Goal: Entertainment & Leisure: Consume media (video, audio)

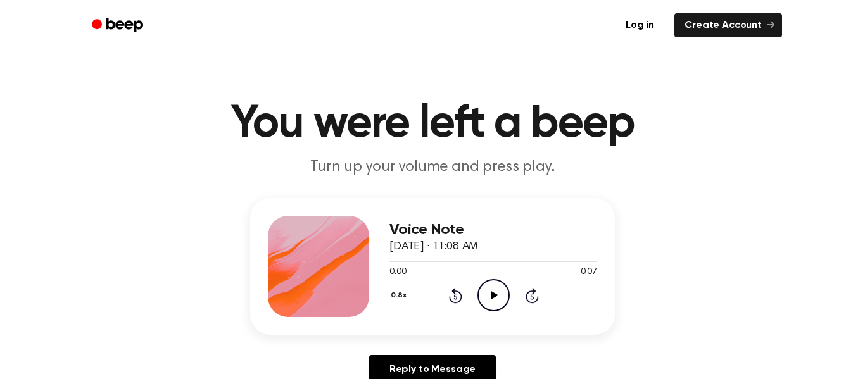
click at [484, 296] on icon "Play Audio" at bounding box center [493, 295] width 32 height 32
click at [484, 296] on icon "Pause Audio" at bounding box center [493, 295] width 32 height 32
click at [458, 295] on icon "Rewind 5 seconds" at bounding box center [455, 295] width 14 height 16
click at [485, 293] on icon "Play Audio" at bounding box center [493, 295] width 32 height 32
click at [458, 294] on icon "Rewind 5 seconds" at bounding box center [455, 295] width 14 height 16
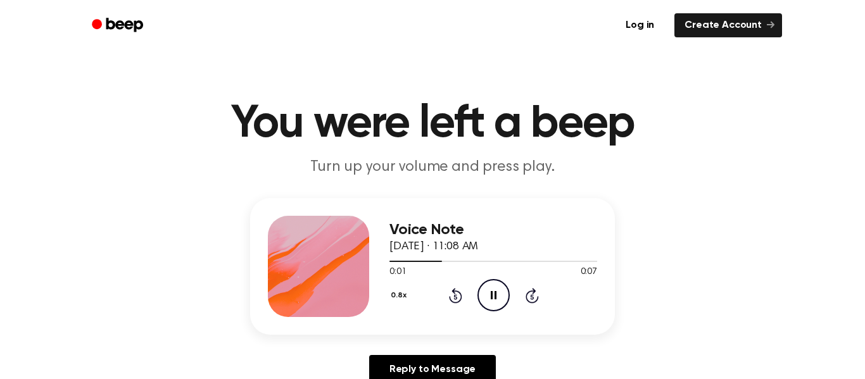
click at [486, 294] on icon "Pause Audio" at bounding box center [493, 295] width 32 height 32
click at [482, 287] on icon "Play Audio" at bounding box center [493, 295] width 32 height 32
click at [462, 293] on div "0.8x Rewind 5 seconds Pause Audio Skip 5 seconds" at bounding box center [493, 295] width 208 height 32
click at [459, 294] on icon at bounding box center [455, 295] width 13 height 15
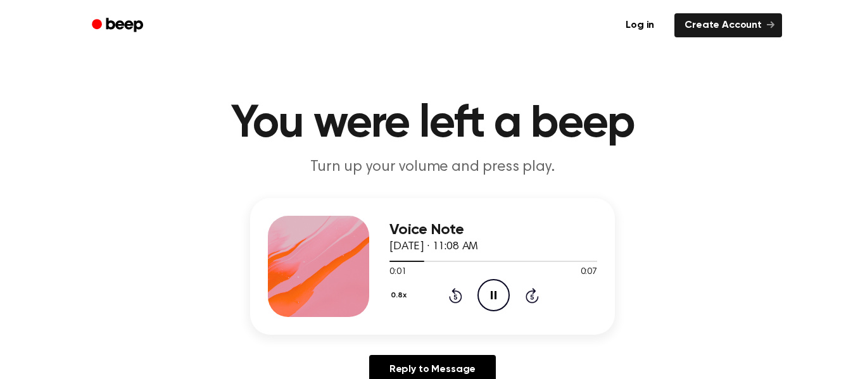
click at [498, 301] on icon "Pause Audio" at bounding box center [493, 295] width 32 height 32
click at [494, 293] on icon at bounding box center [494, 295] width 7 height 8
click at [494, 293] on icon "Pause Audio" at bounding box center [493, 295] width 32 height 32
click at [488, 299] on icon "Play Audio" at bounding box center [493, 295] width 32 height 32
click at [488, 299] on icon "Pause Audio" at bounding box center [493, 295] width 32 height 32
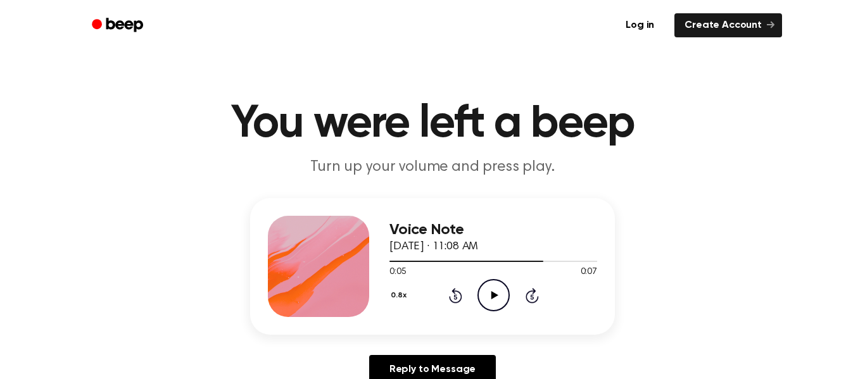
click at [493, 306] on icon "Play Audio" at bounding box center [493, 295] width 32 height 32
click at [493, 306] on icon "Pause Audio" at bounding box center [493, 295] width 32 height 32
click at [496, 291] on icon "Play Audio" at bounding box center [493, 295] width 32 height 32
click at [496, 291] on icon "Pause Audio" at bounding box center [493, 295] width 32 height 32
click at [503, 294] on icon "Play Audio" at bounding box center [493, 295] width 32 height 32
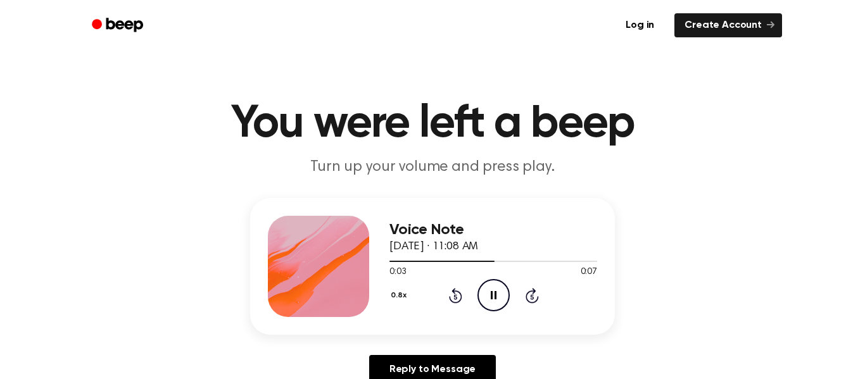
click at [503, 294] on icon "Pause Audio" at bounding box center [493, 295] width 32 height 32
click at [458, 298] on icon "Rewind 5 seconds" at bounding box center [455, 295] width 14 height 16
click at [502, 296] on icon "Play Audio" at bounding box center [493, 295] width 32 height 32
click at [496, 298] on icon "Pause Audio" at bounding box center [493, 295] width 32 height 32
click at [498, 286] on icon "Play Audio" at bounding box center [493, 295] width 32 height 32
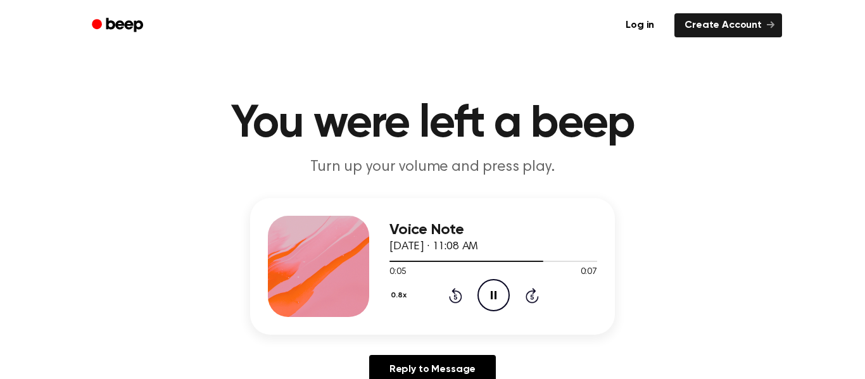
click at [498, 286] on icon "Pause Audio" at bounding box center [493, 295] width 32 height 32
click at [496, 289] on icon "Play Audio" at bounding box center [493, 295] width 32 height 32
click at [488, 300] on icon "Play Audio" at bounding box center [493, 295] width 32 height 32
click at [488, 300] on icon "Pause Audio" at bounding box center [493, 295] width 32 height 32
click at [493, 296] on icon at bounding box center [494, 295] width 7 height 8
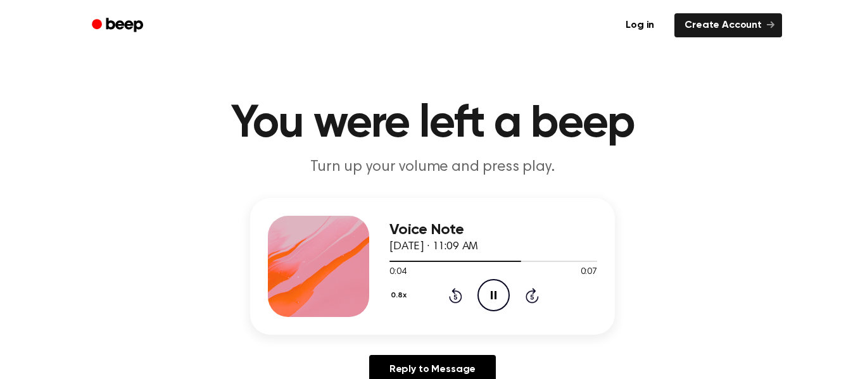
click at [455, 298] on icon "Rewind 5 seconds" at bounding box center [455, 295] width 14 height 16
click at [497, 301] on icon "Pause Audio" at bounding box center [493, 295] width 32 height 32
click at [450, 293] on icon "Rewind 5 seconds" at bounding box center [455, 295] width 14 height 16
click at [490, 302] on icon "Play Audio" at bounding box center [493, 295] width 32 height 32
click at [493, 296] on icon "Pause Audio" at bounding box center [493, 295] width 32 height 32
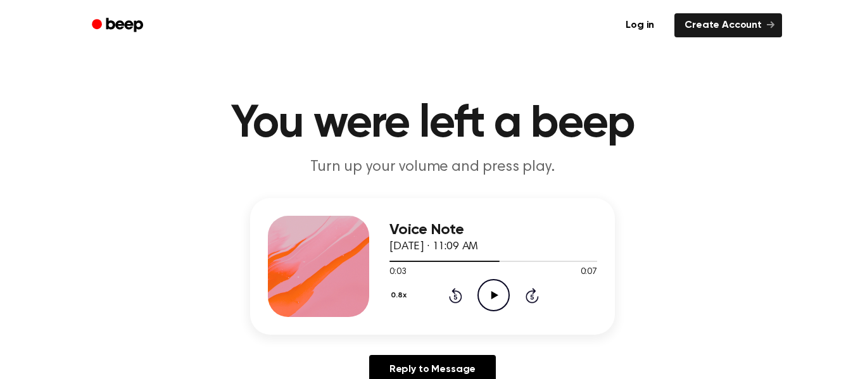
click at [493, 296] on icon at bounding box center [494, 295] width 7 height 8
click at [458, 295] on icon "Rewind 5 seconds" at bounding box center [455, 295] width 14 height 16
click at [490, 296] on icon "Pause Audio" at bounding box center [493, 295] width 32 height 32
click at [455, 292] on icon "Rewind 5 seconds" at bounding box center [455, 295] width 14 height 16
click at [488, 294] on icon "Play Audio" at bounding box center [493, 295] width 32 height 32
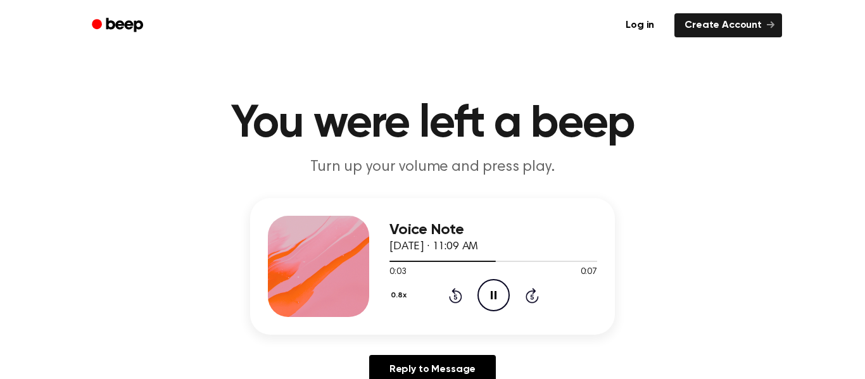
click at [500, 296] on icon "Pause Audio" at bounding box center [493, 295] width 32 height 32
click at [498, 282] on icon "Play Audio" at bounding box center [493, 295] width 32 height 32
click at [496, 289] on icon "Pause Audio" at bounding box center [493, 295] width 32 height 32
click at [496, 290] on icon "Play Audio" at bounding box center [493, 295] width 32 height 32
click at [494, 292] on icon at bounding box center [494, 295] width 6 height 8
